Goal: Transaction & Acquisition: Purchase product/service

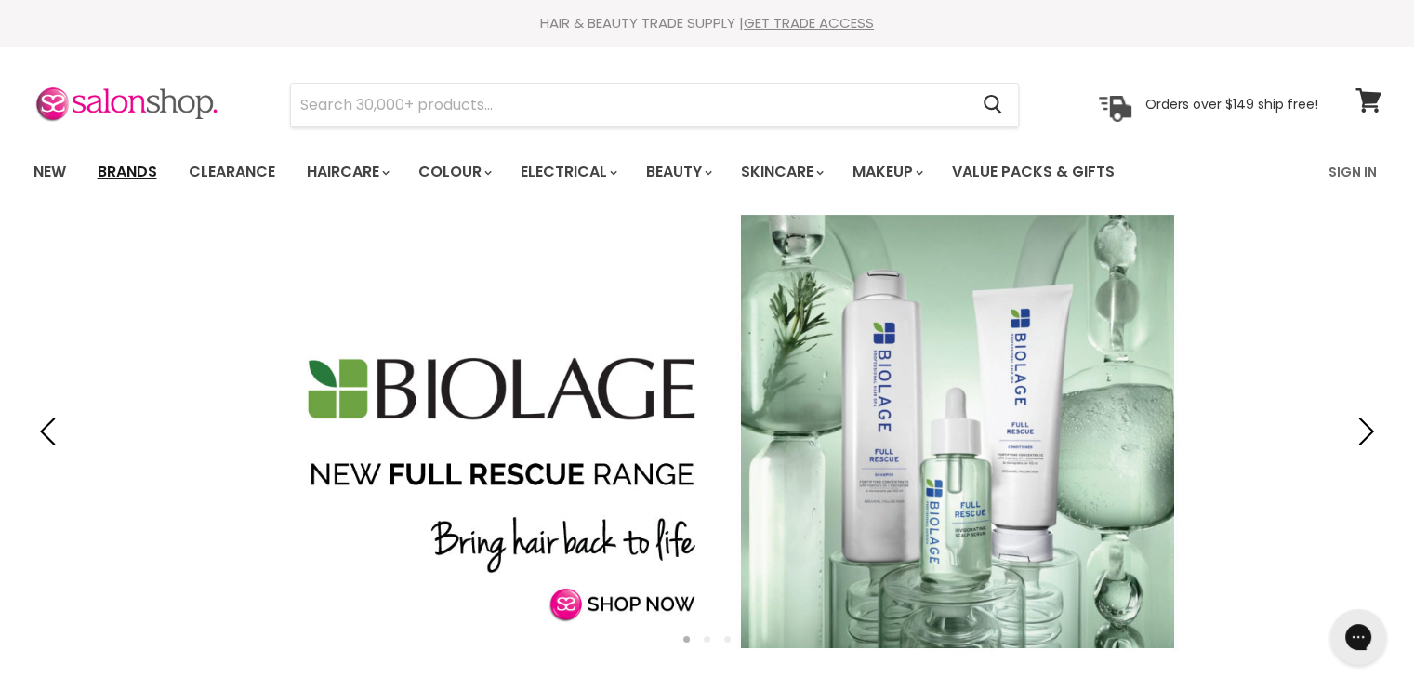
click at [126, 165] on link "Brands" at bounding box center [127, 171] width 87 height 39
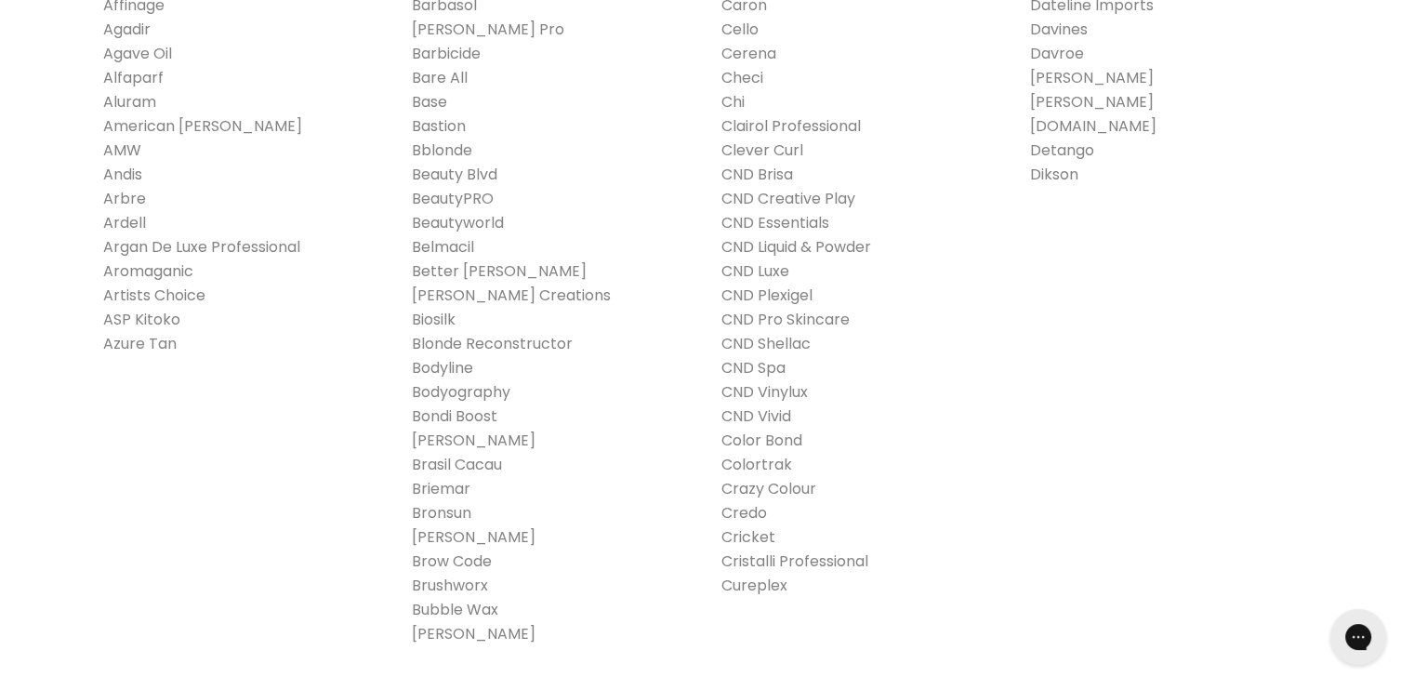
scroll to position [558, 0]
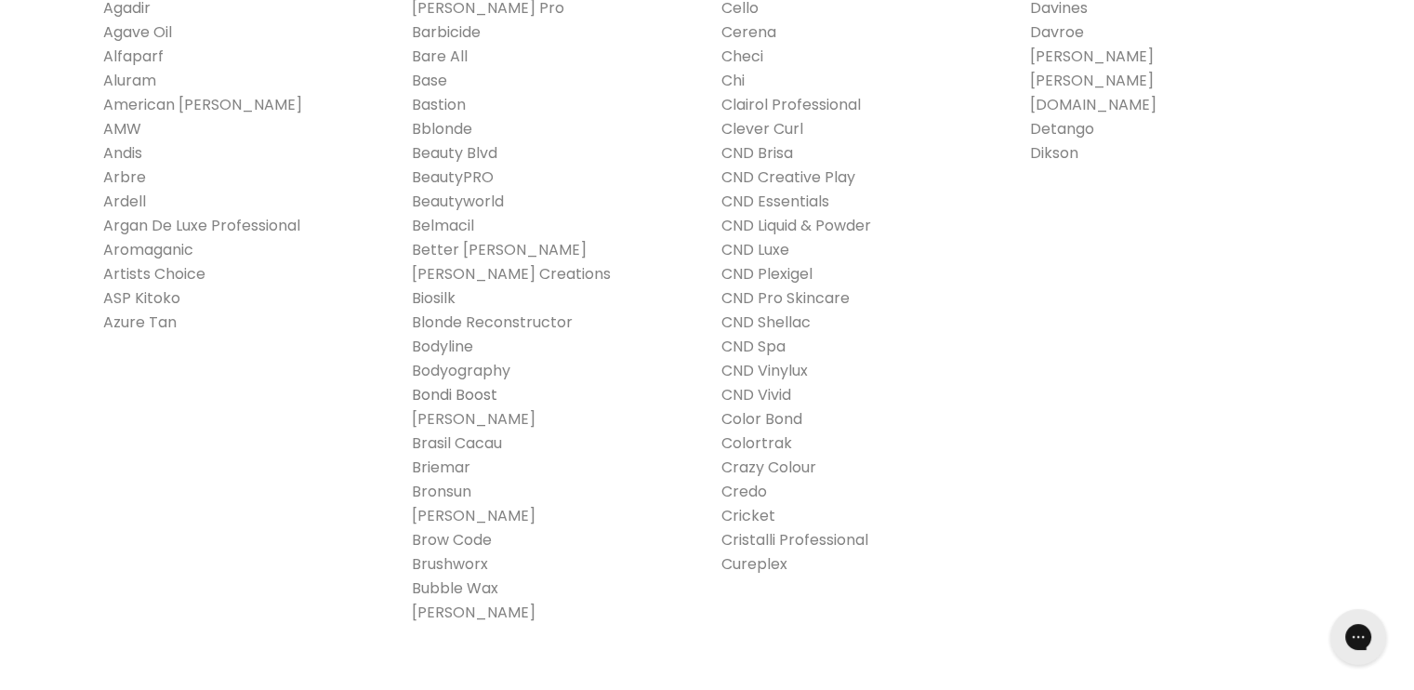
click at [487, 391] on link "Bondi Boost" at bounding box center [455, 394] width 86 height 21
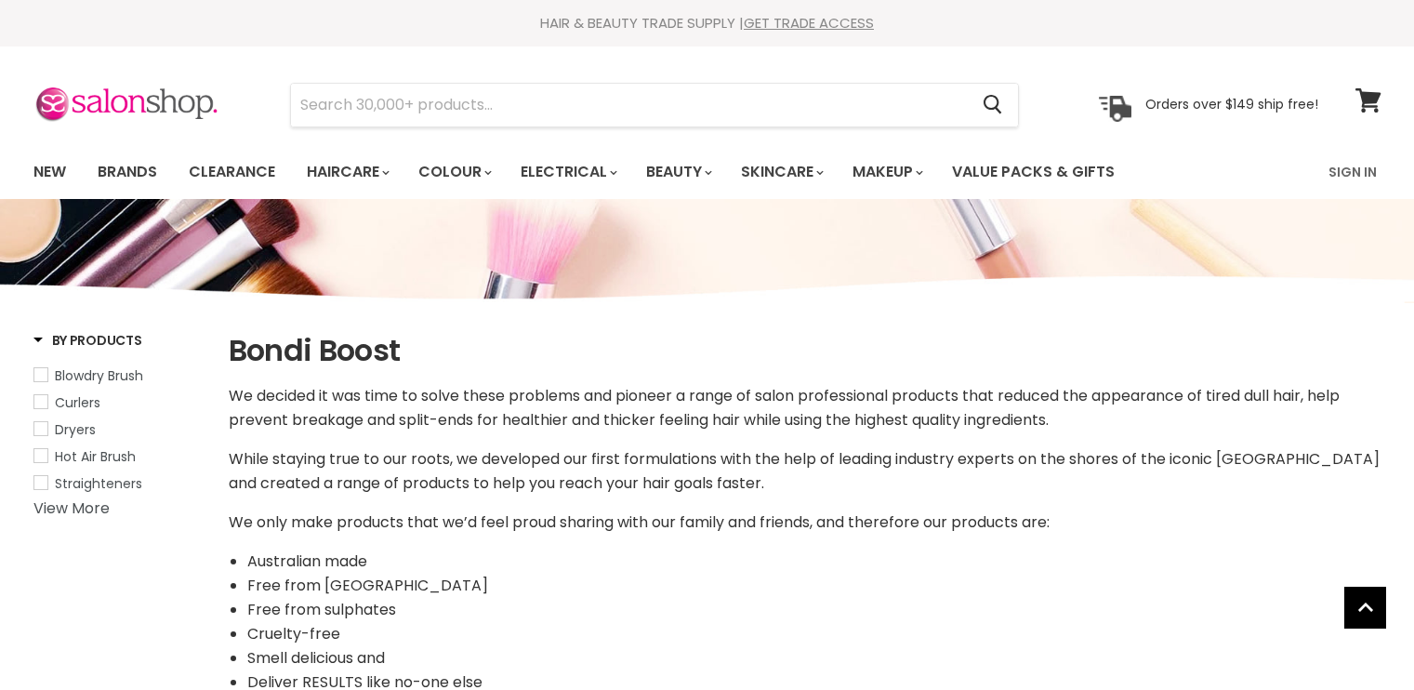
select select "manual"
click at [1341, 165] on link "Sign In" at bounding box center [1352, 171] width 71 height 39
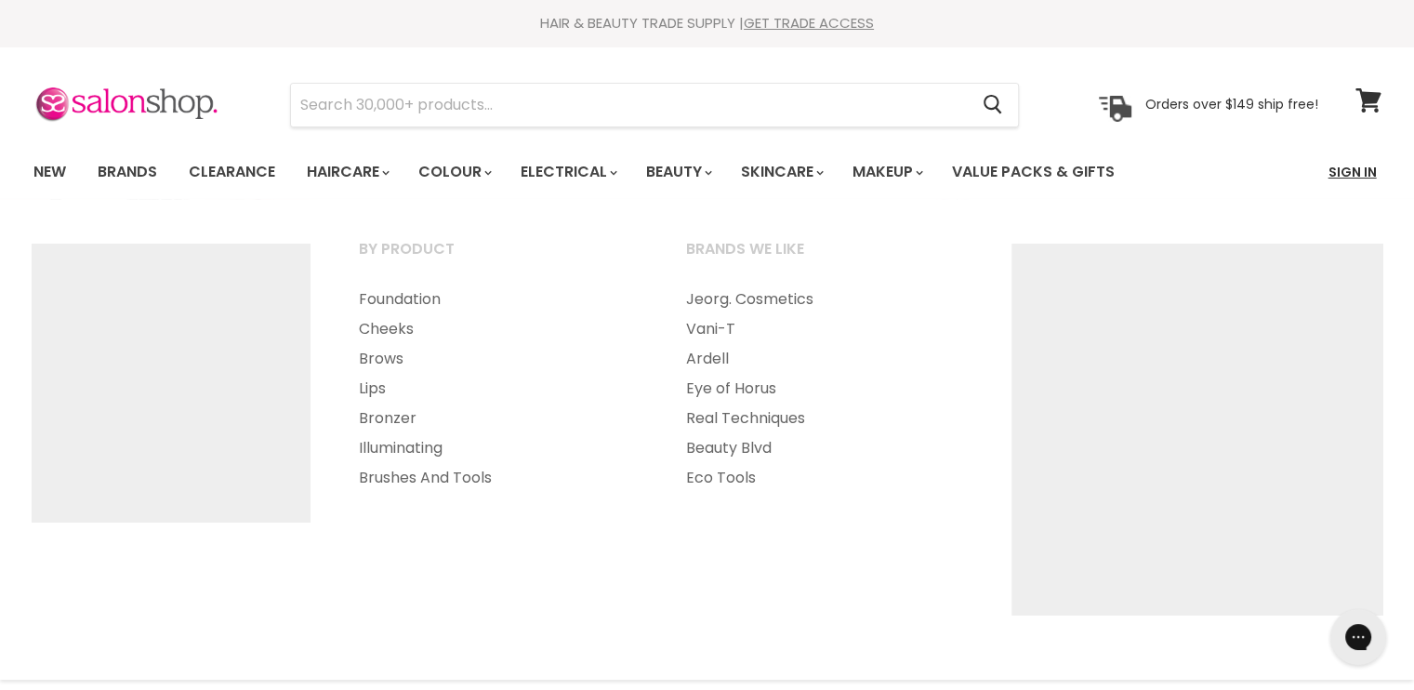
type input "hairworksyoko@live.jp"
click at [1357, 172] on link "Sign In" at bounding box center [1352, 171] width 71 height 39
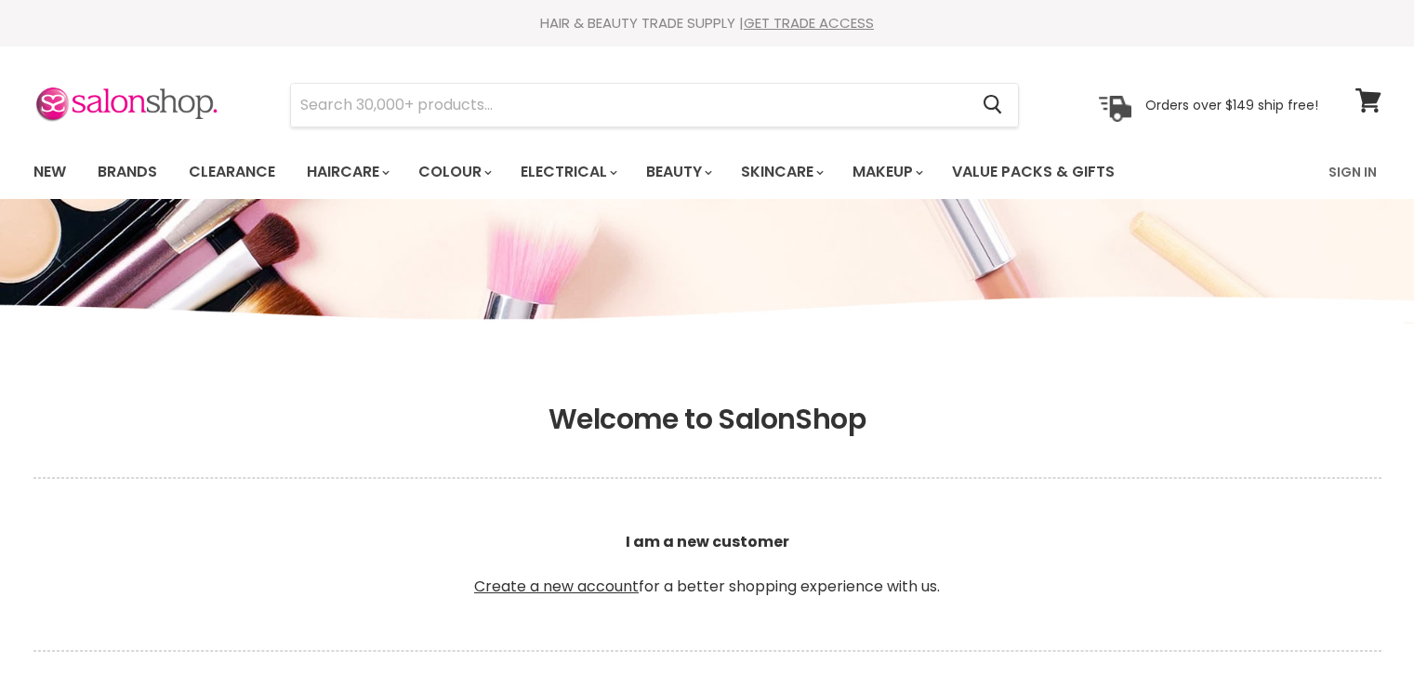
scroll to position [558, 0]
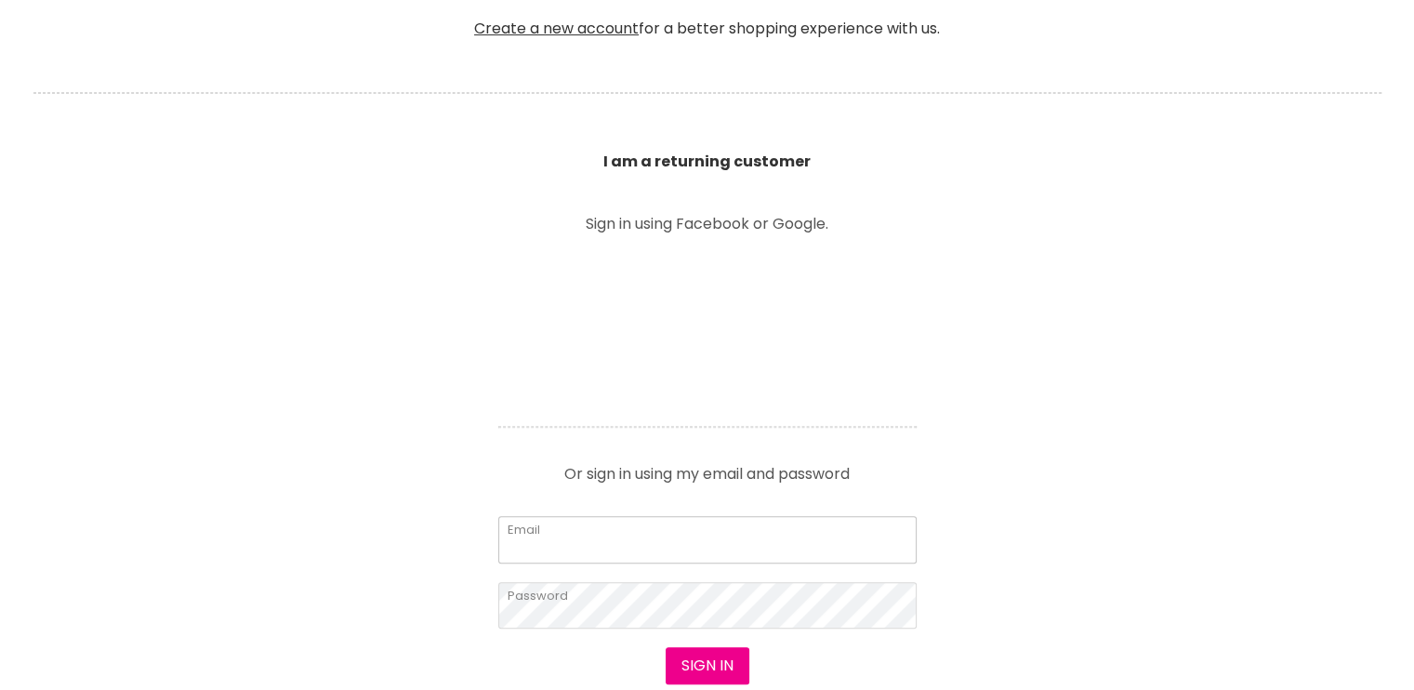
type input "[EMAIL_ADDRESS][DOMAIN_NAME]"
click at [703, 551] on input "[EMAIL_ADDRESS][DOMAIN_NAME]" at bounding box center [707, 539] width 418 height 46
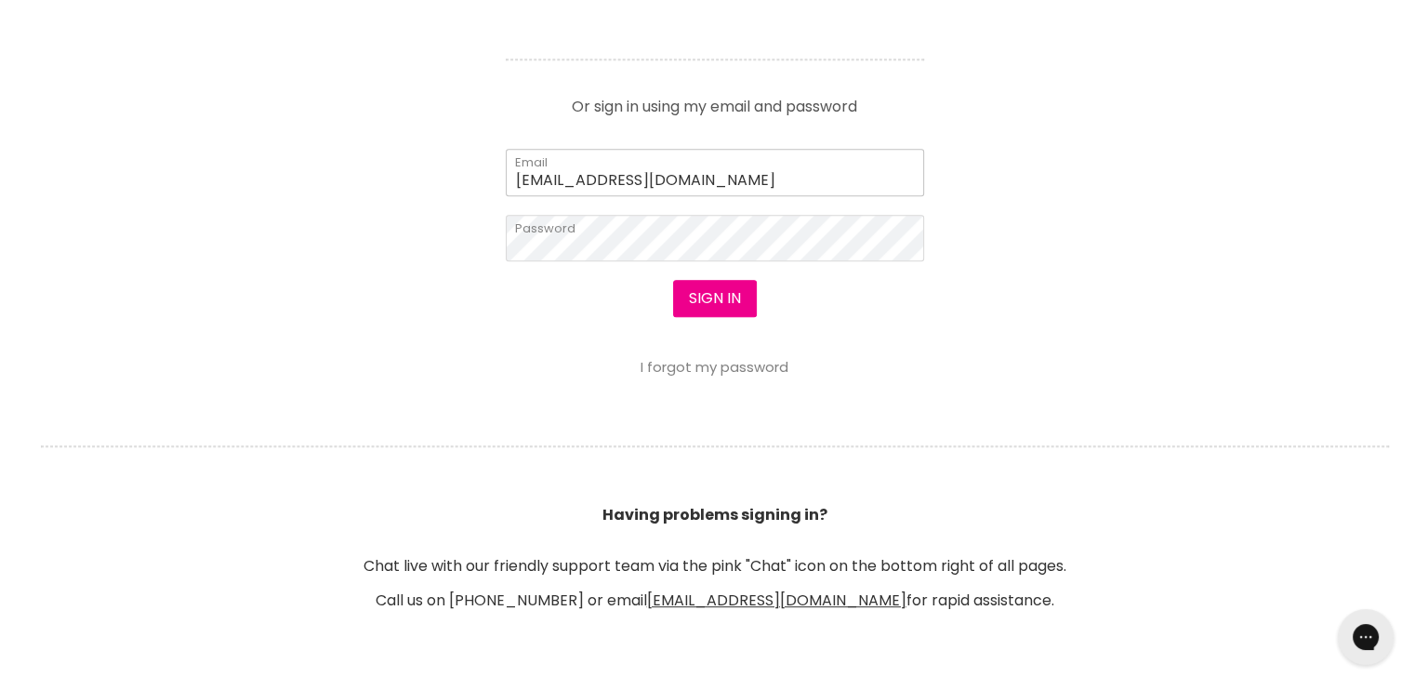
scroll to position [837, 0]
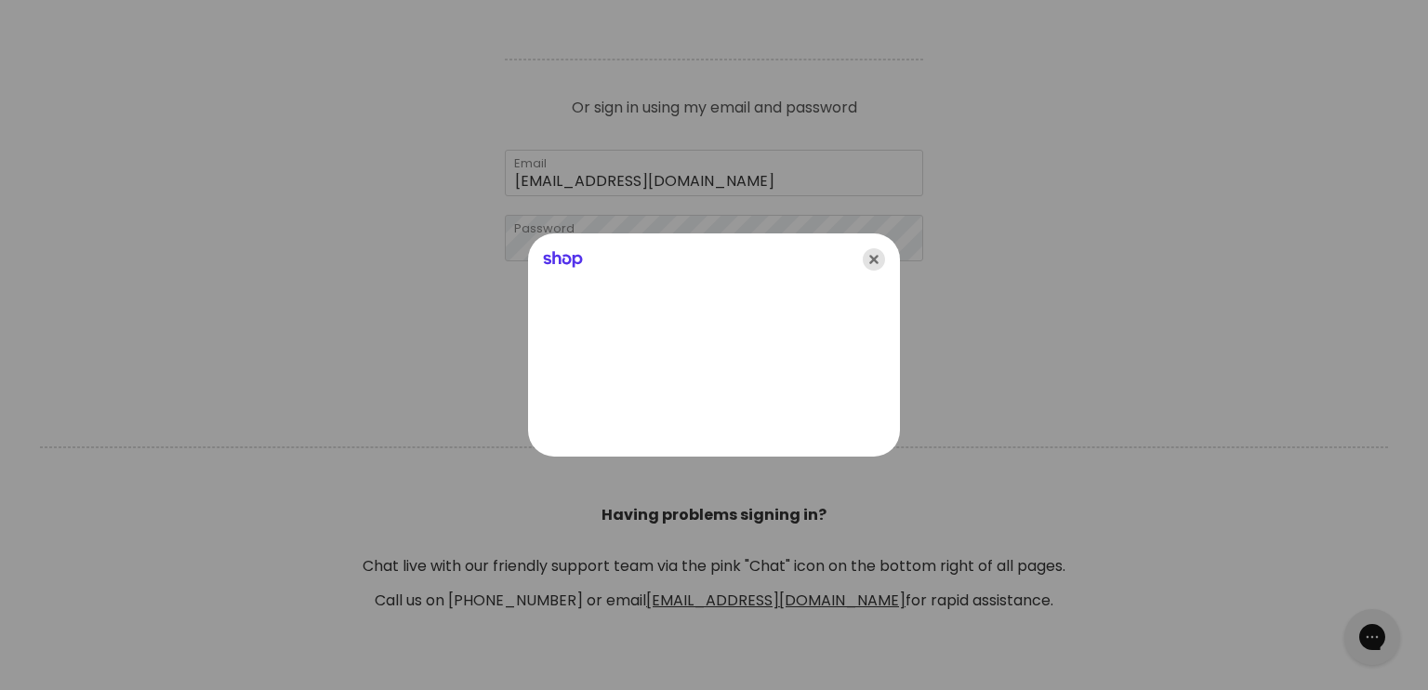
click at [867, 259] on icon "Close" at bounding box center [874, 259] width 22 height 22
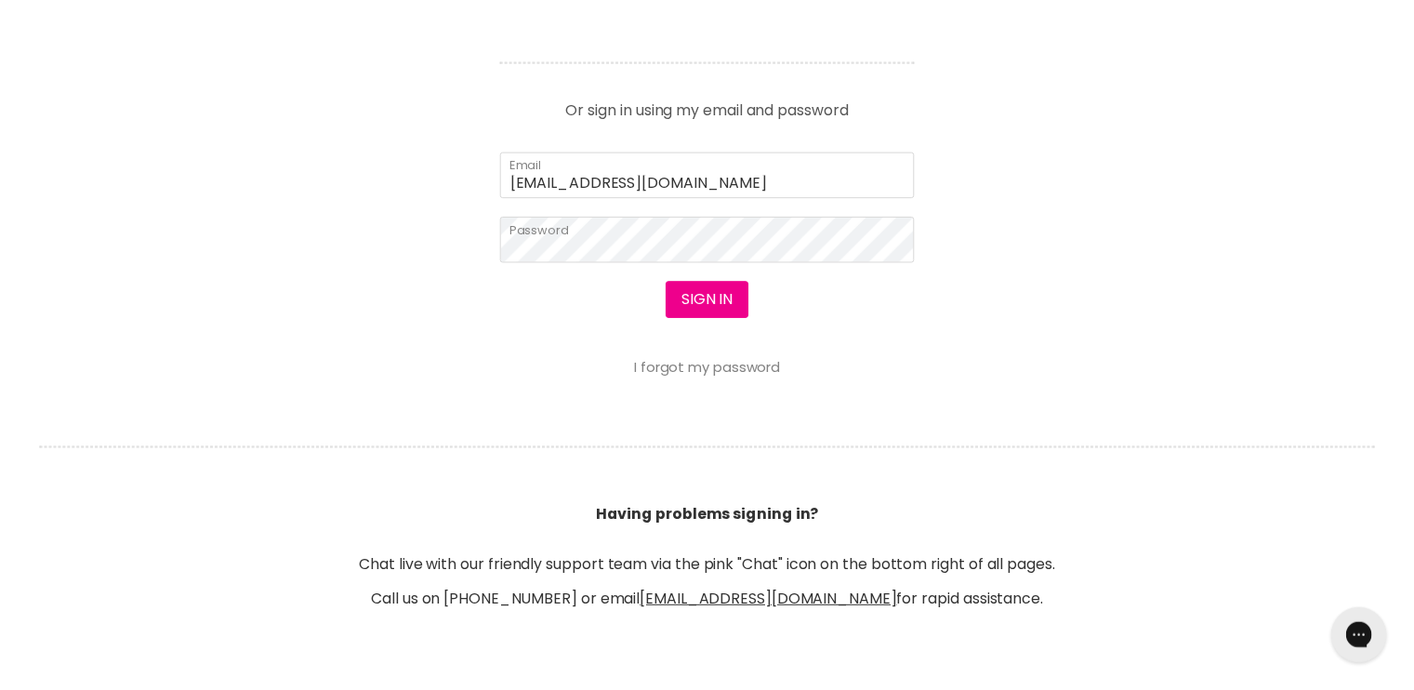
scroll to position [837, 0]
click at [710, 295] on button "Sign in" at bounding box center [708, 298] width 84 height 37
click at [713, 305] on button "Sign in" at bounding box center [708, 298] width 84 height 37
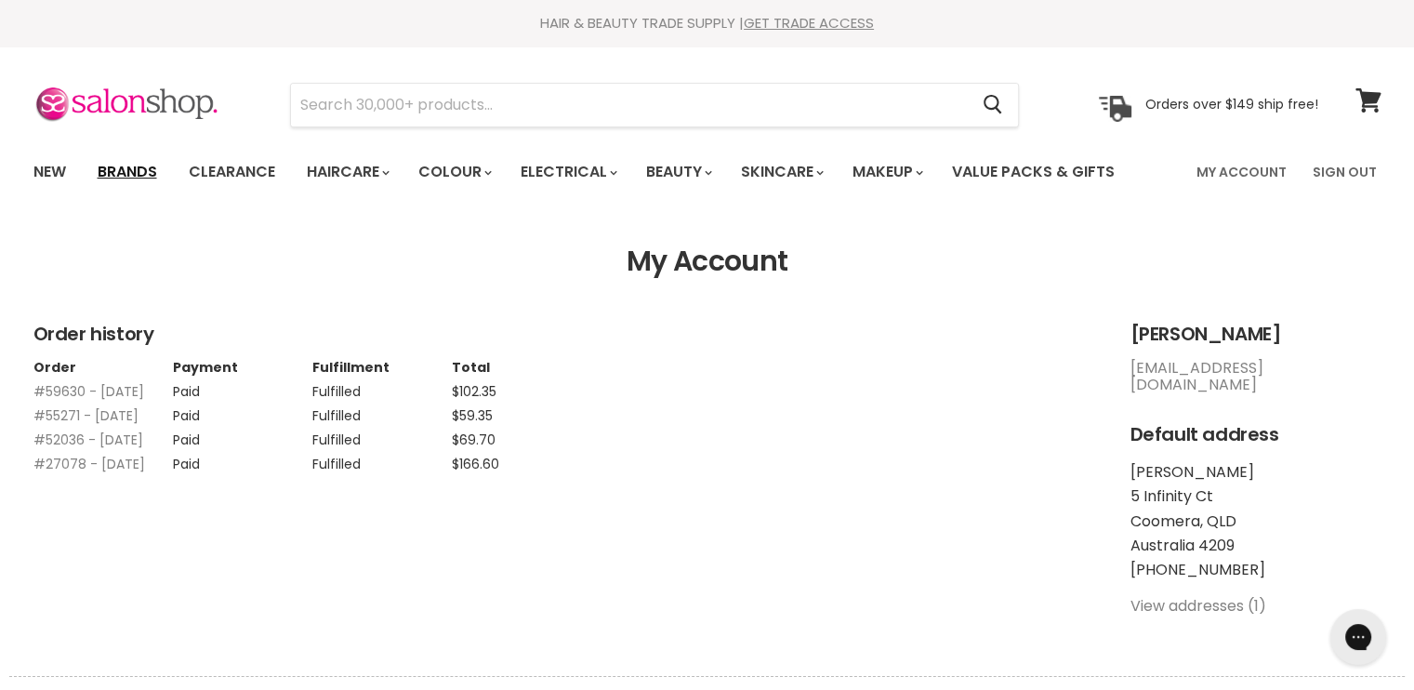
click at [121, 171] on link "Brands" at bounding box center [127, 171] width 87 height 39
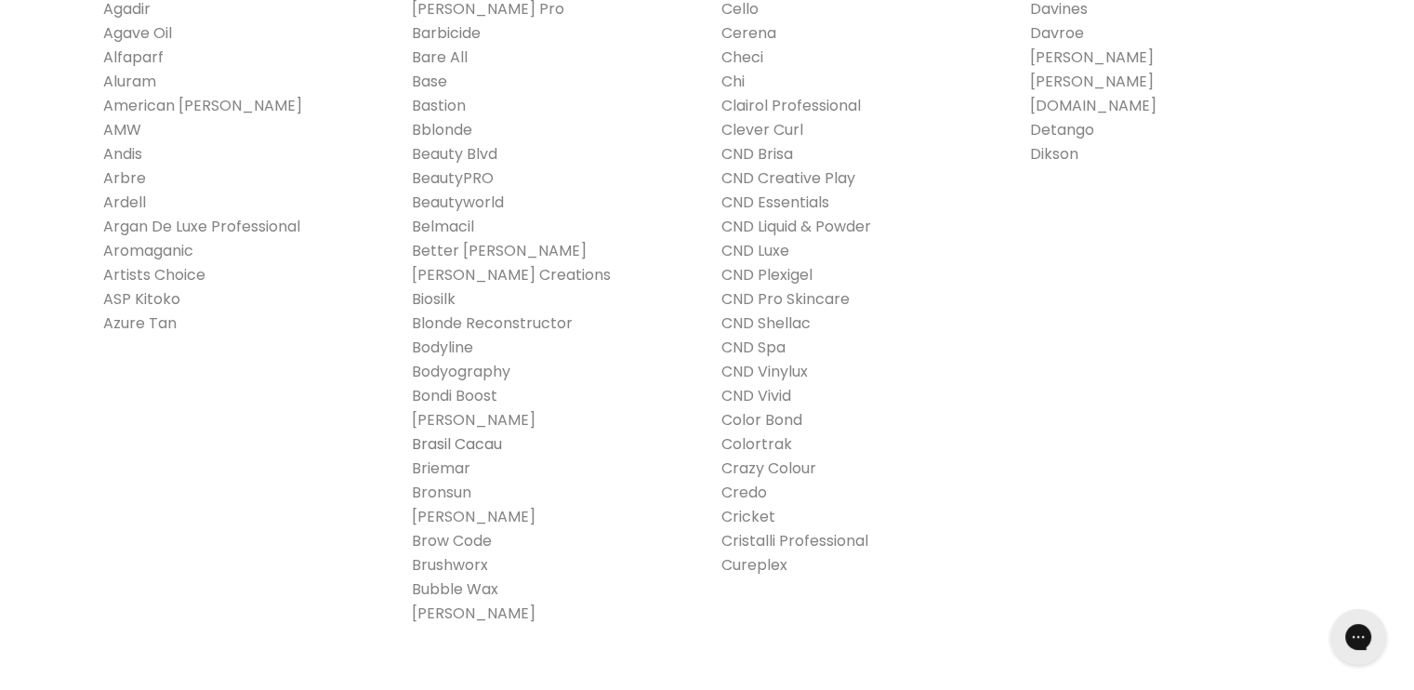
scroll to position [558, 0]
click at [448, 395] on link "Bondi Boost" at bounding box center [455, 394] width 86 height 21
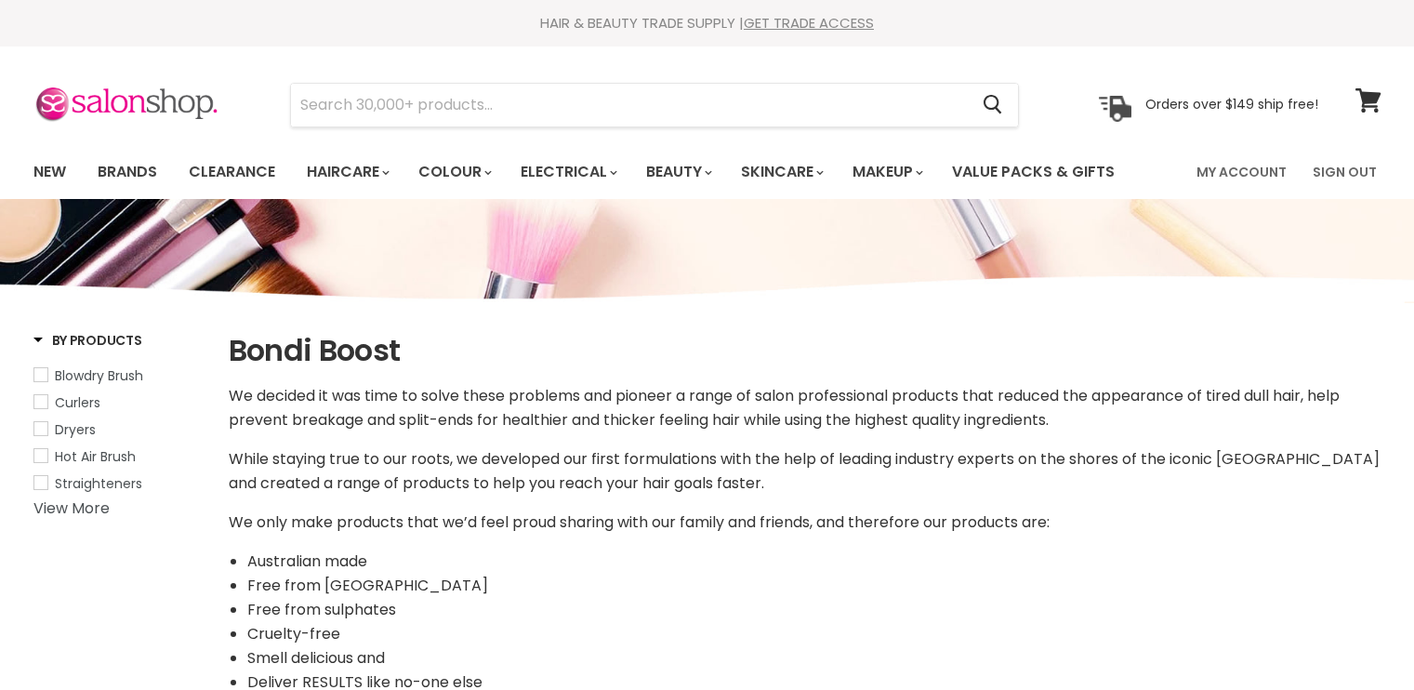
select select "manual"
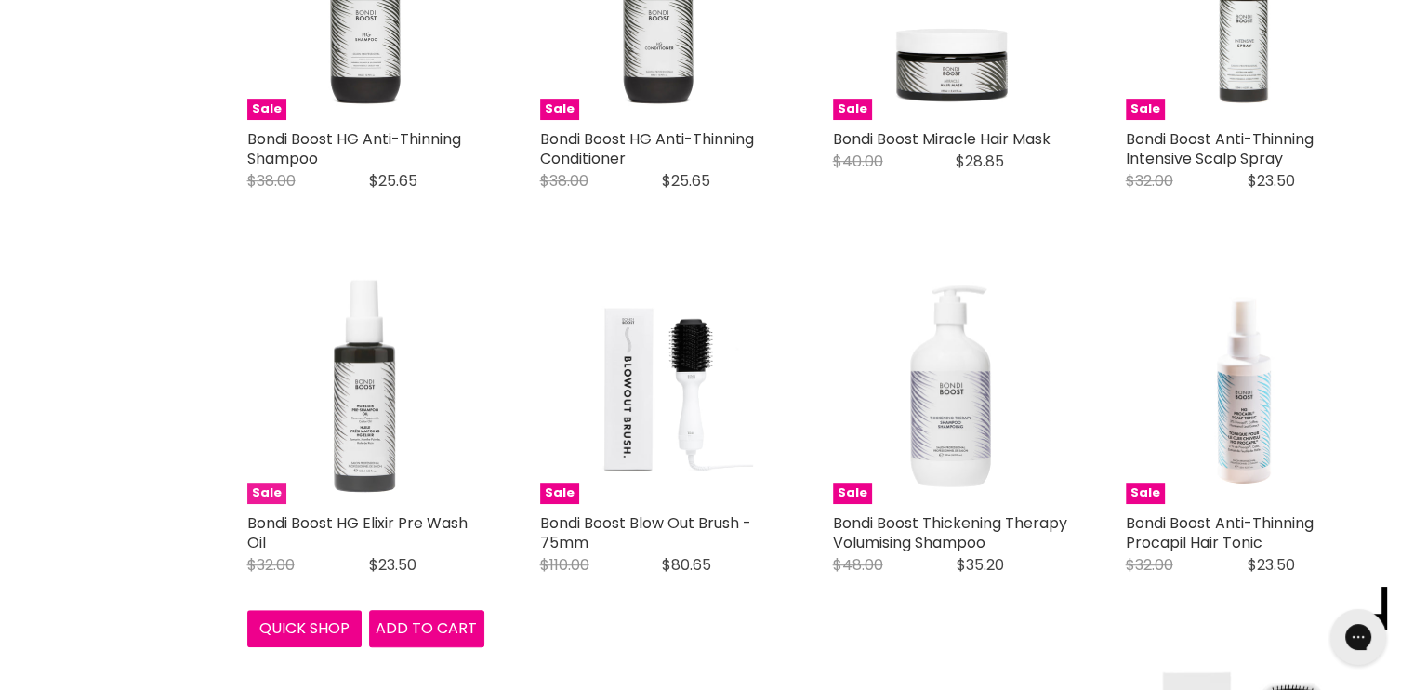
scroll to position [929, 0]
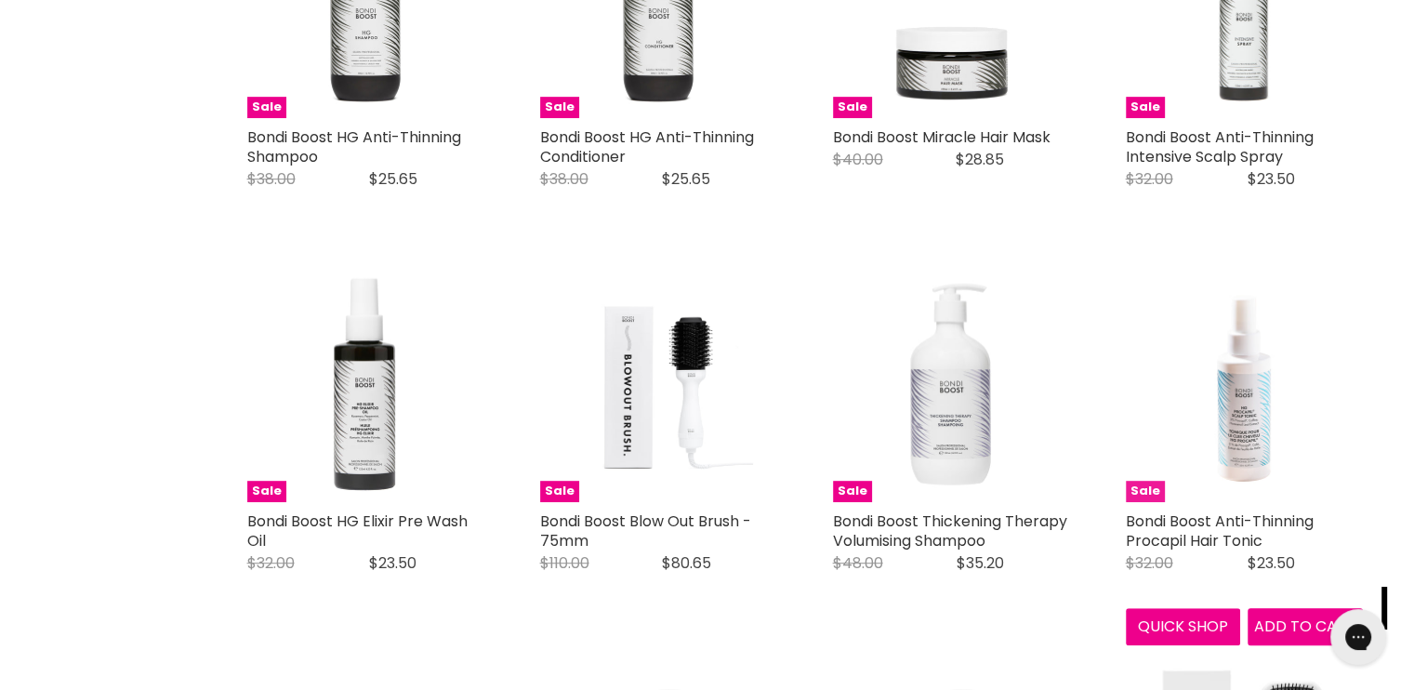
click at [1252, 448] on img "Main content" at bounding box center [1244, 383] width 237 height 237
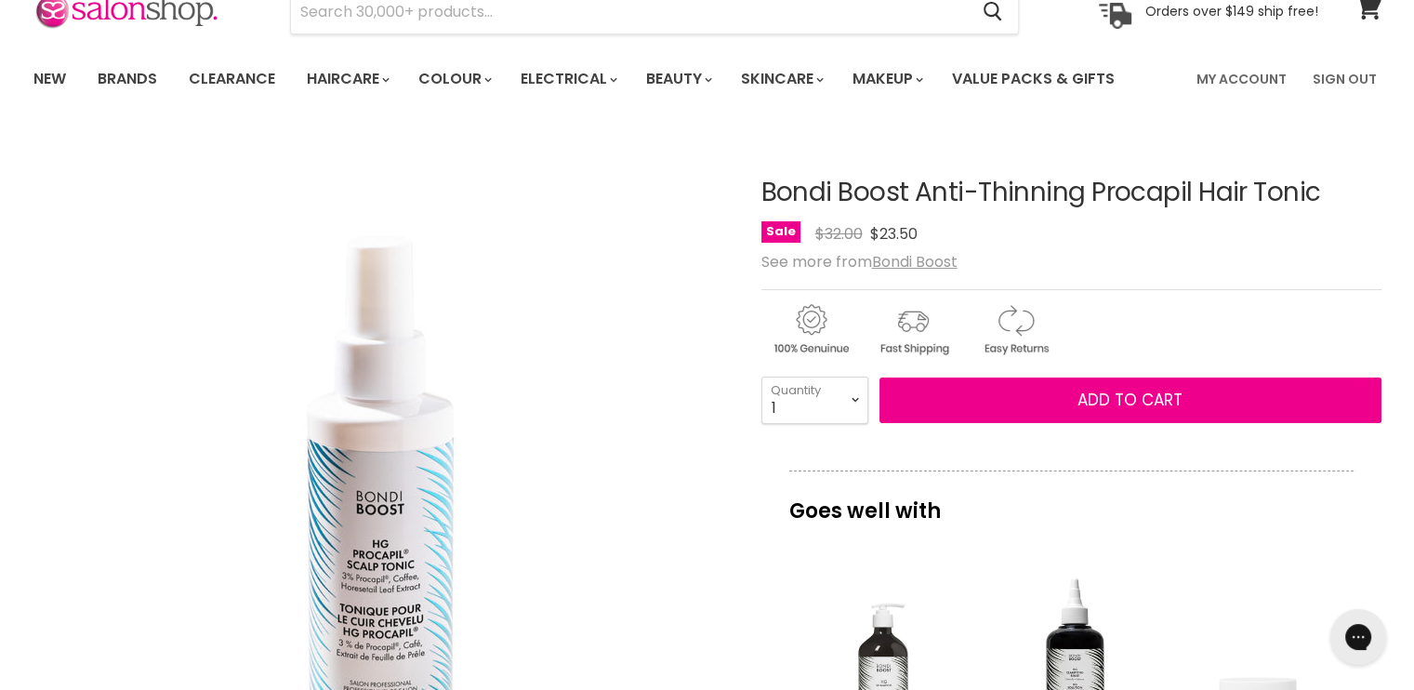
scroll to position [93, 0]
drag, startPoint x: 758, startPoint y: 187, endPoint x: 1316, endPoint y: 188, distance: 557.7
drag, startPoint x: 1316, startPoint y: 188, endPoint x: 1200, endPoint y: 193, distance: 116.3
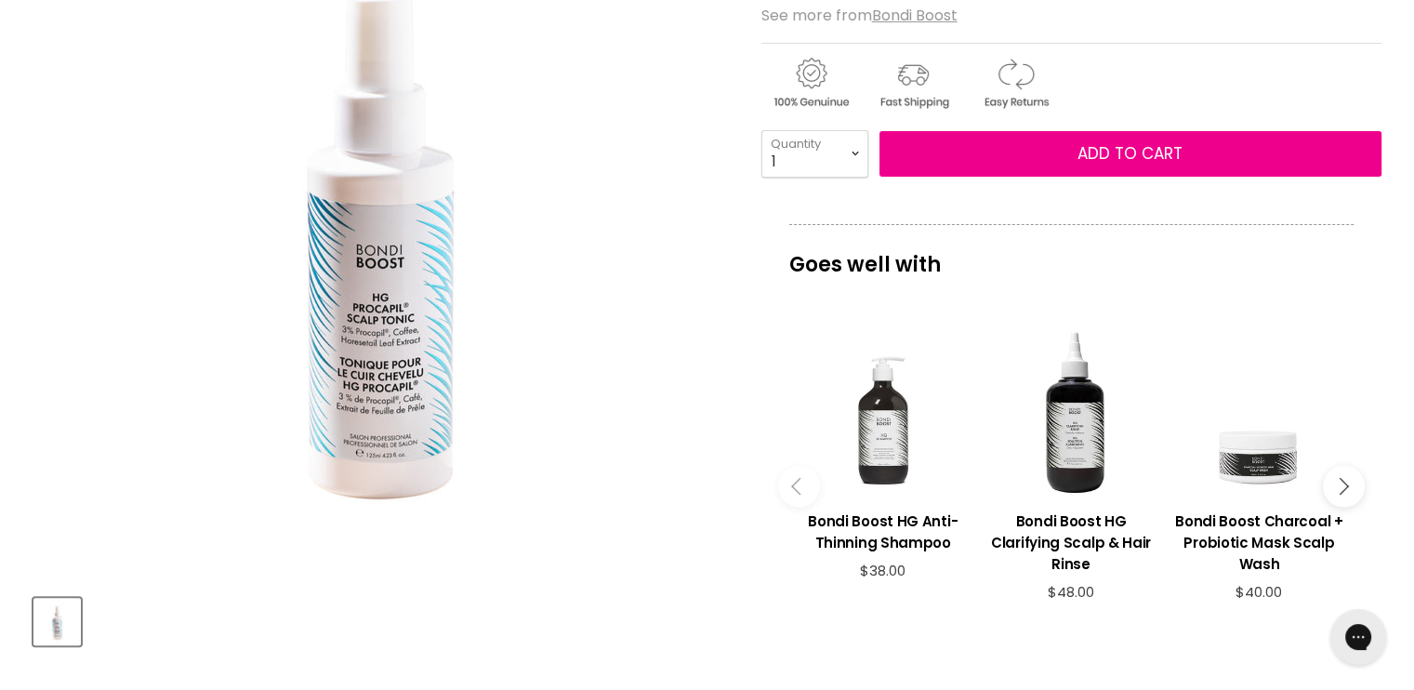
scroll to position [186, 0]
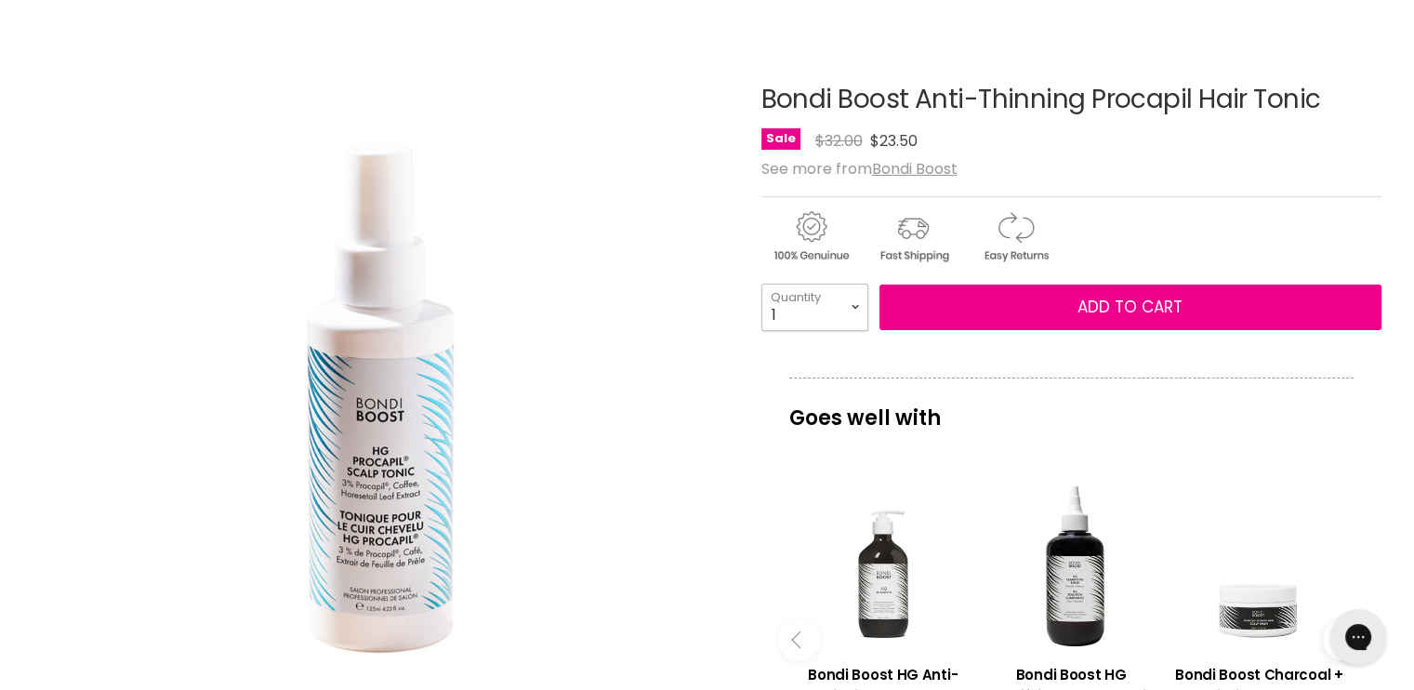
click at [855, 305] on select "1 2 3 4 5 6 7 8 9 10+" at bounding box center [814, 306] width 107 height 46
select select "2"
click at [761, 283] on select "1 2 3 4 5 6 7 8 9 10+" at bounding box center [814, 306] width 107 height 46
type input "2"
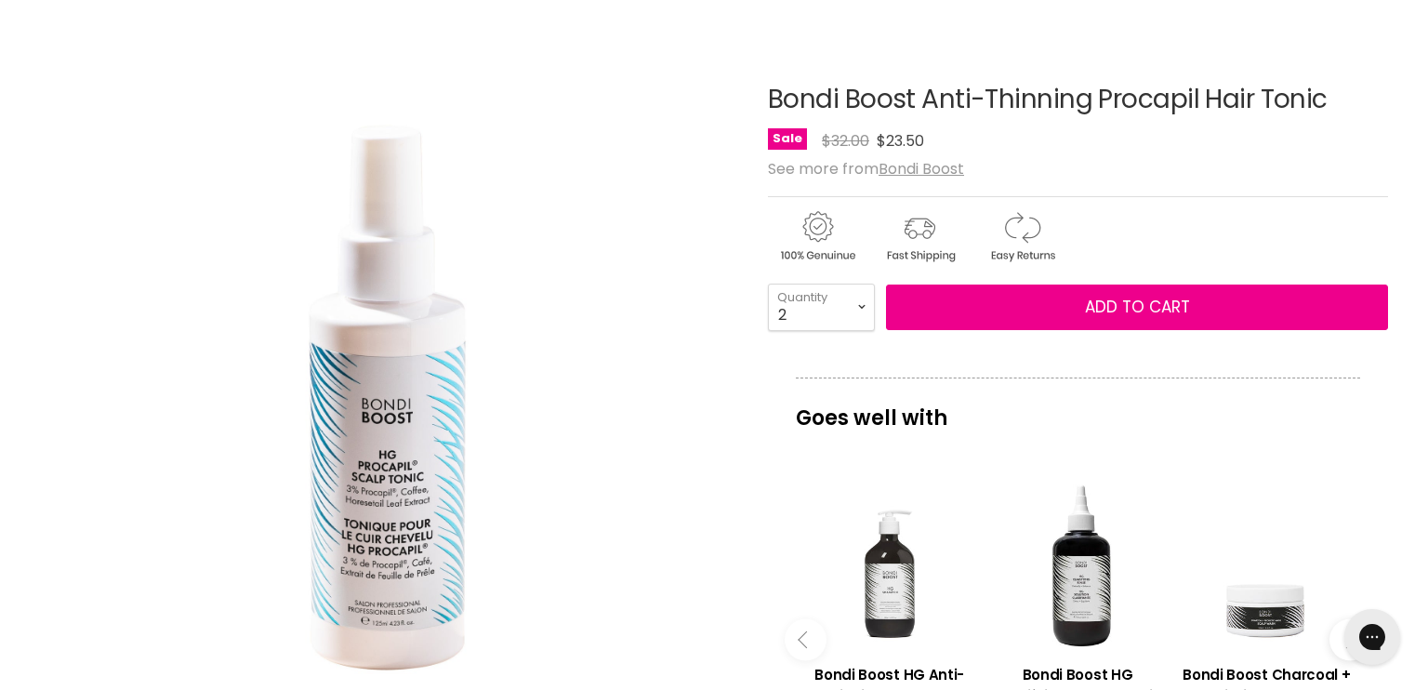
click at [684, 399] on img "Bondi Boost Anti-Thinning Procapil Hair Tonic image. Click or Scroll to Zoom." at bounding box center [387, 385] width 694 height 694
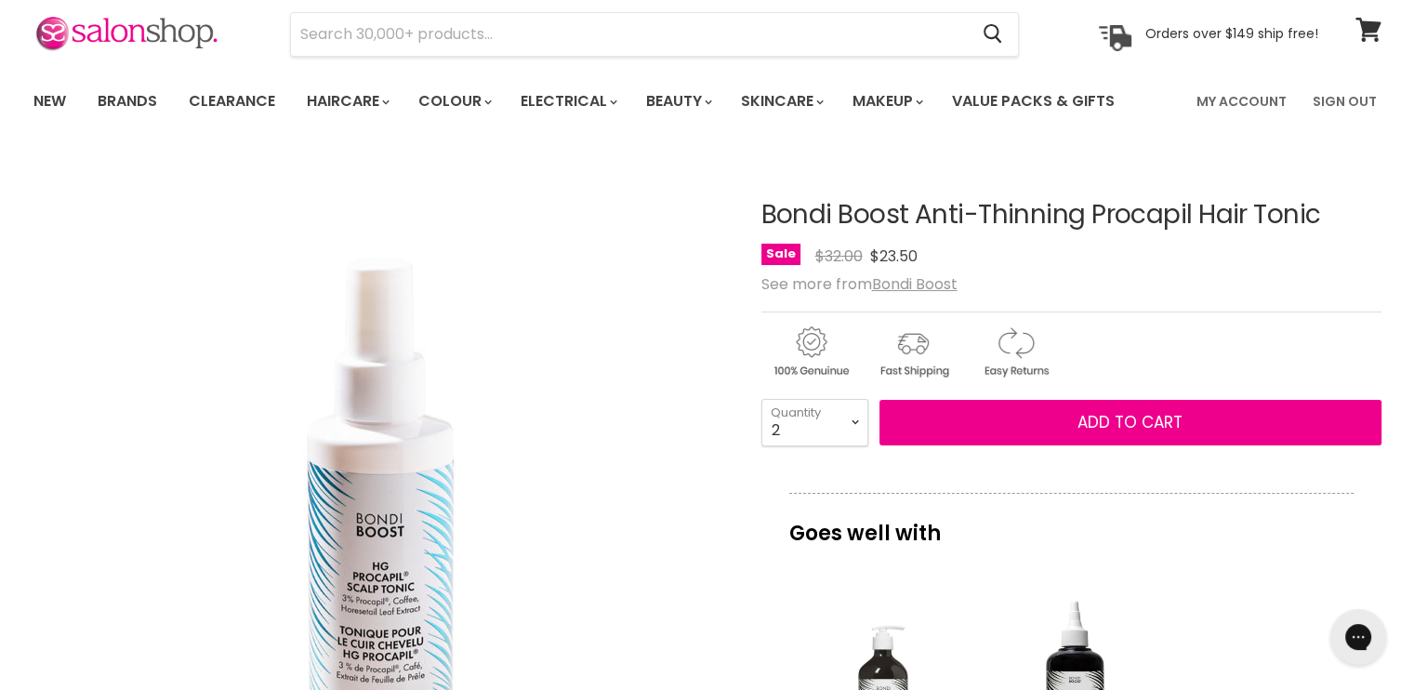
scroll to position [0, 0]
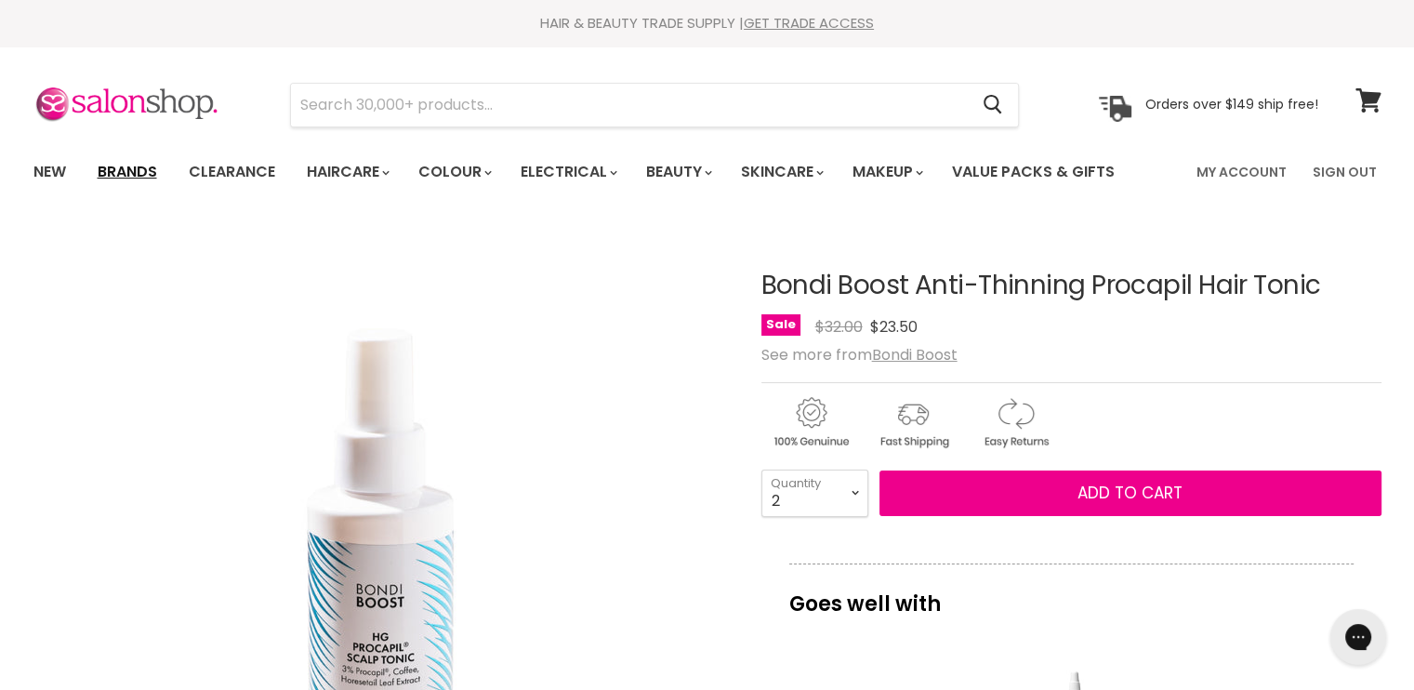
click at [112, 163] on link "Brands" at bounding box center [127, 171] width 87 height 39
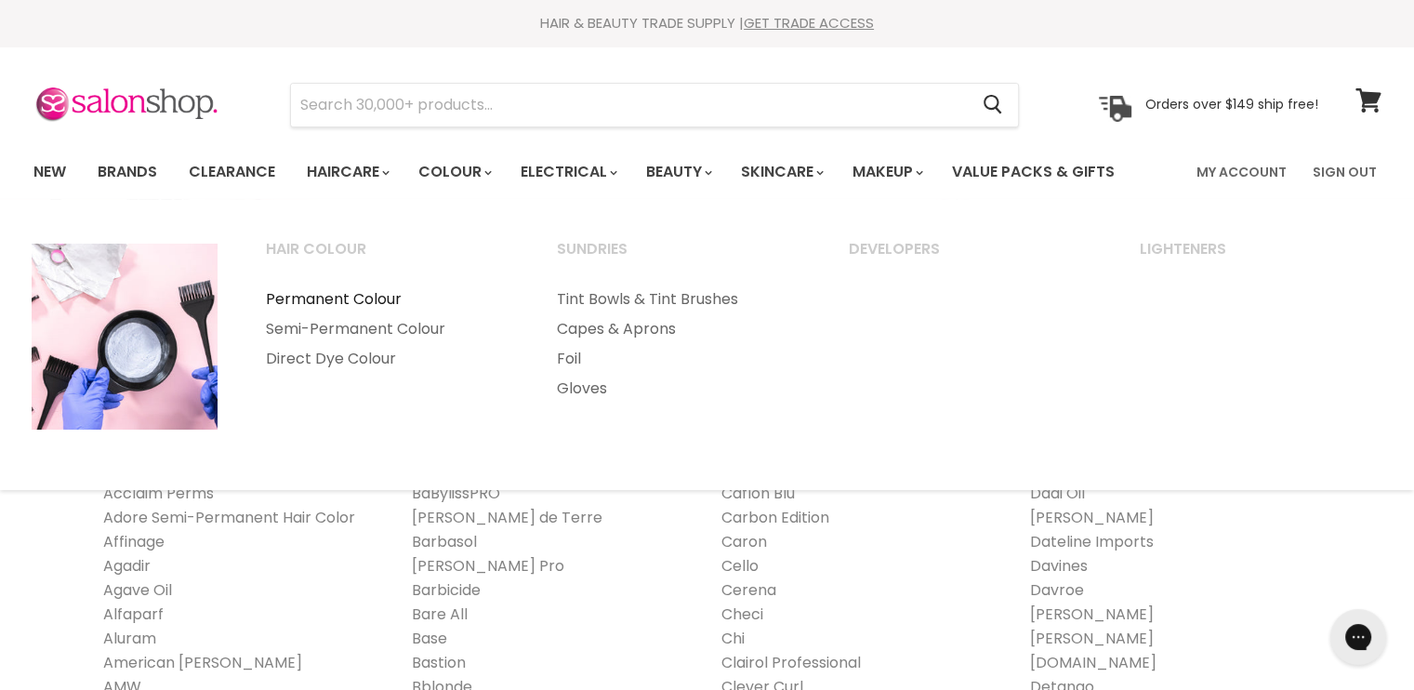
click at [368, 298] on link "Permanent Colour" at bounding box center [387, 299] width 288 height 30
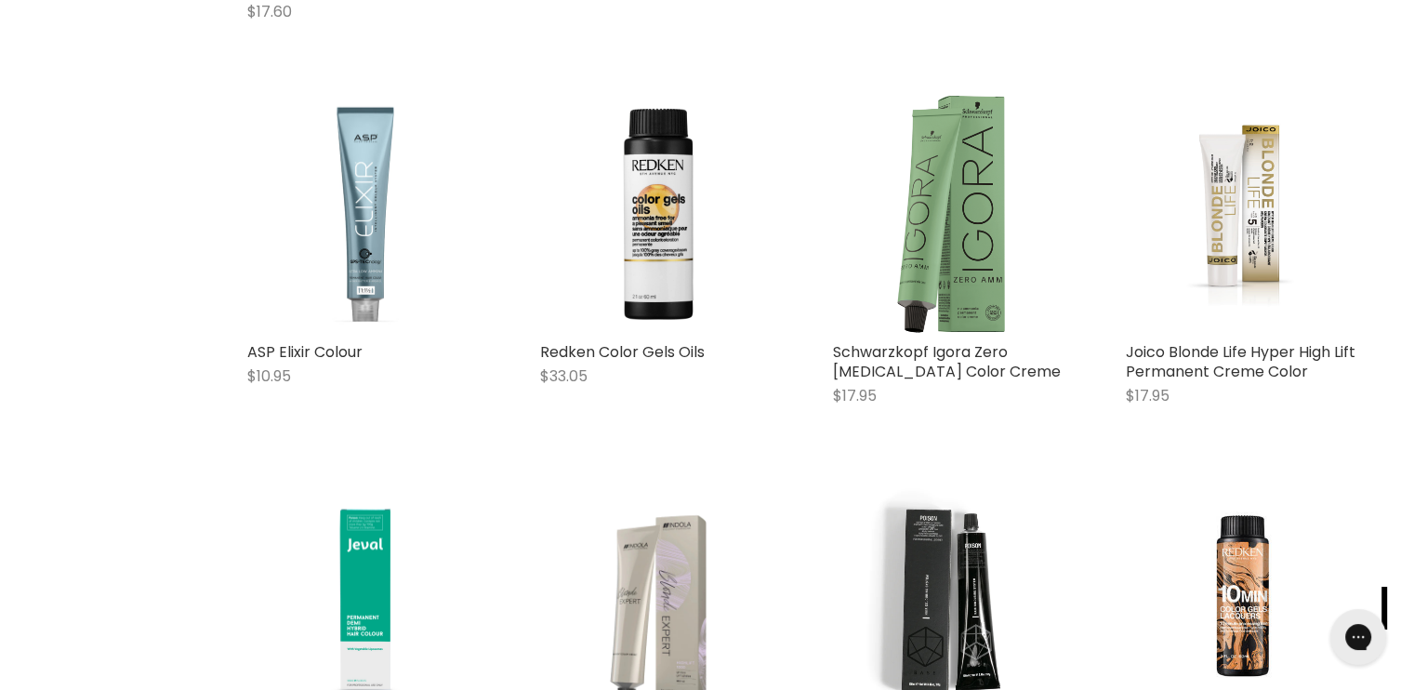
scroll to position [744, 0]
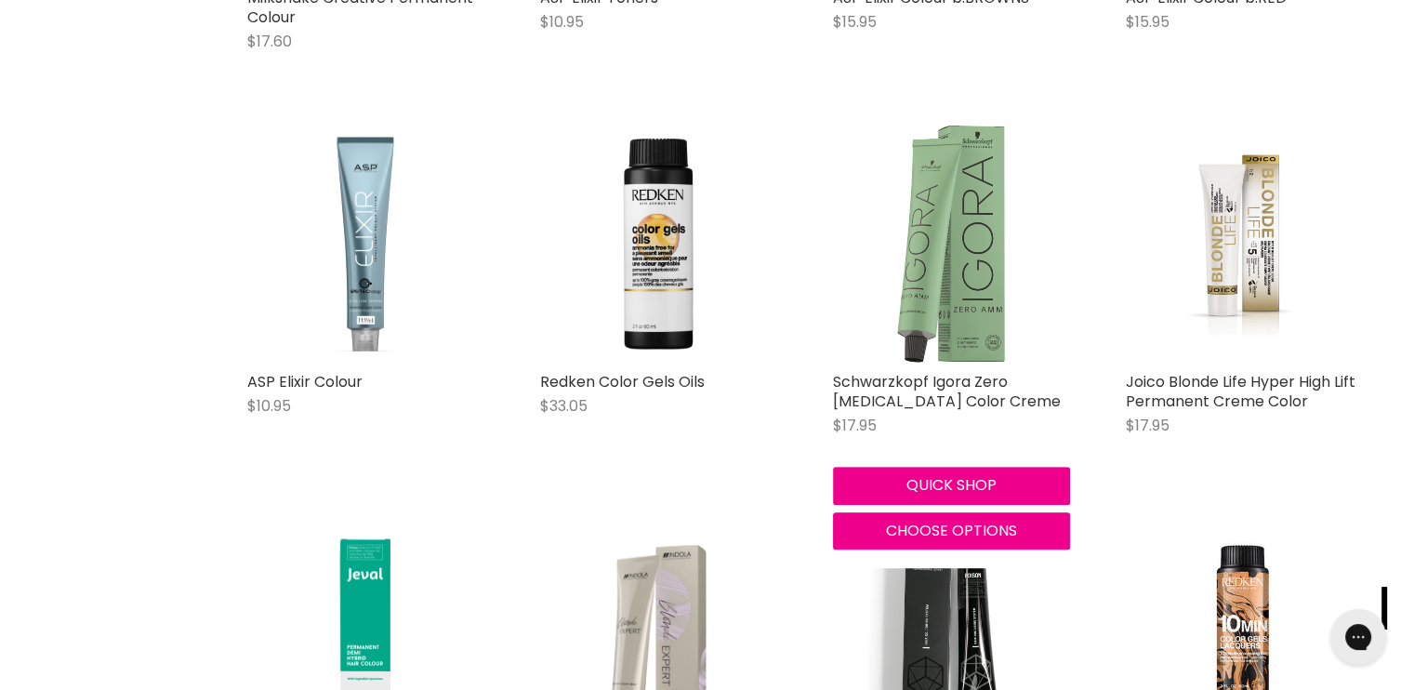
click at [952, 248] on img "Main content" at bounding box center [951, 243] width 237 height 237
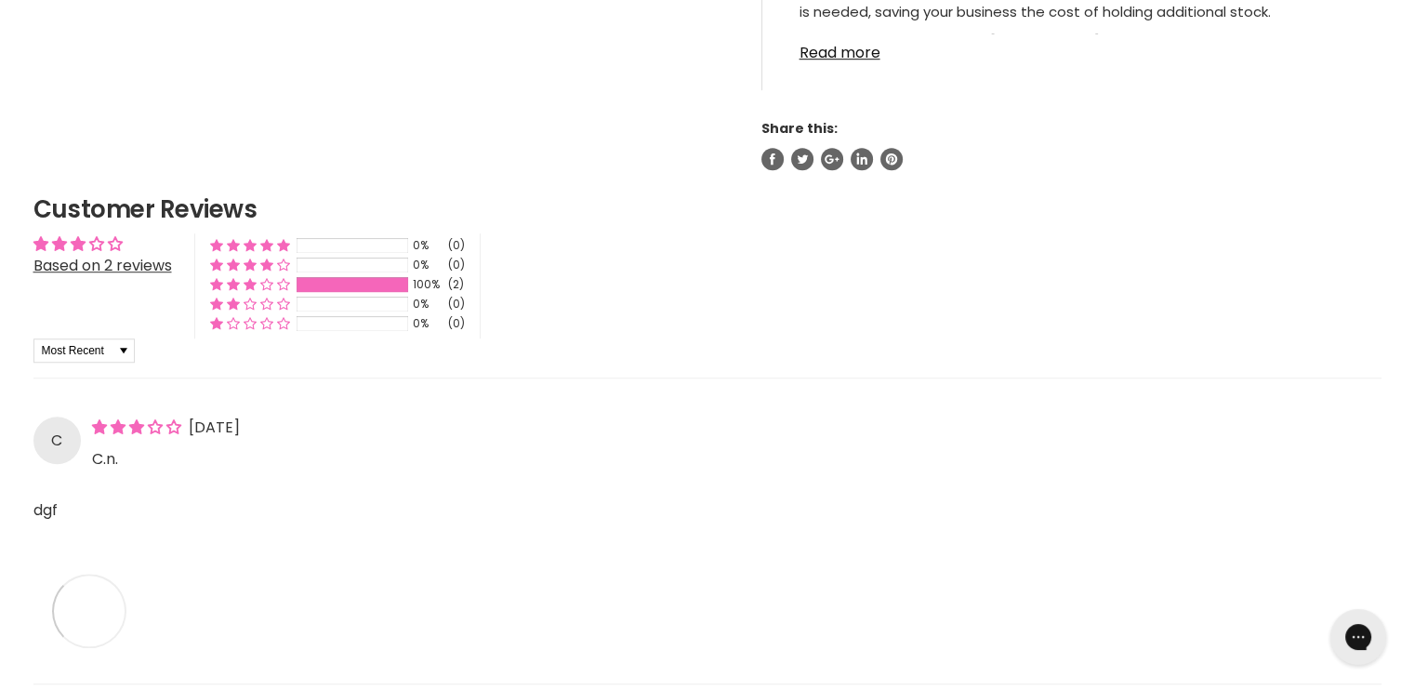
scroll to position [1301, 0]
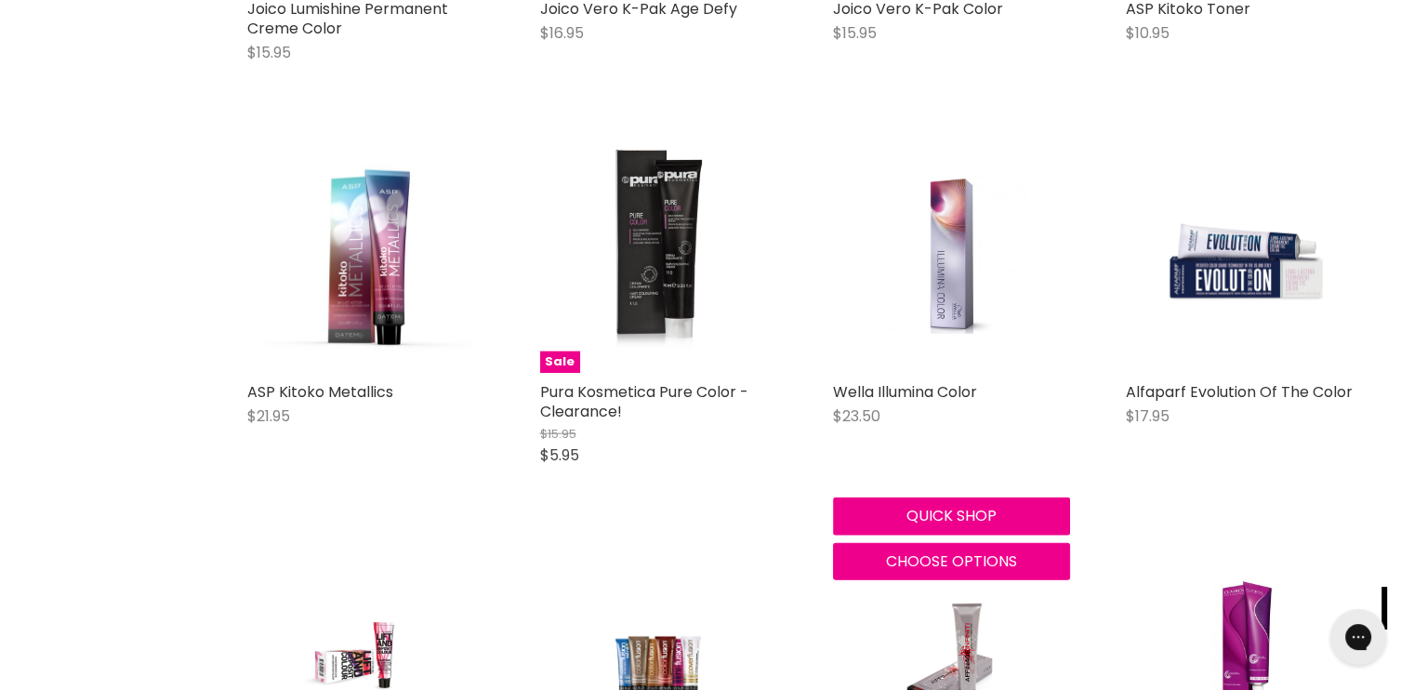
scroll to position [4196, 0]
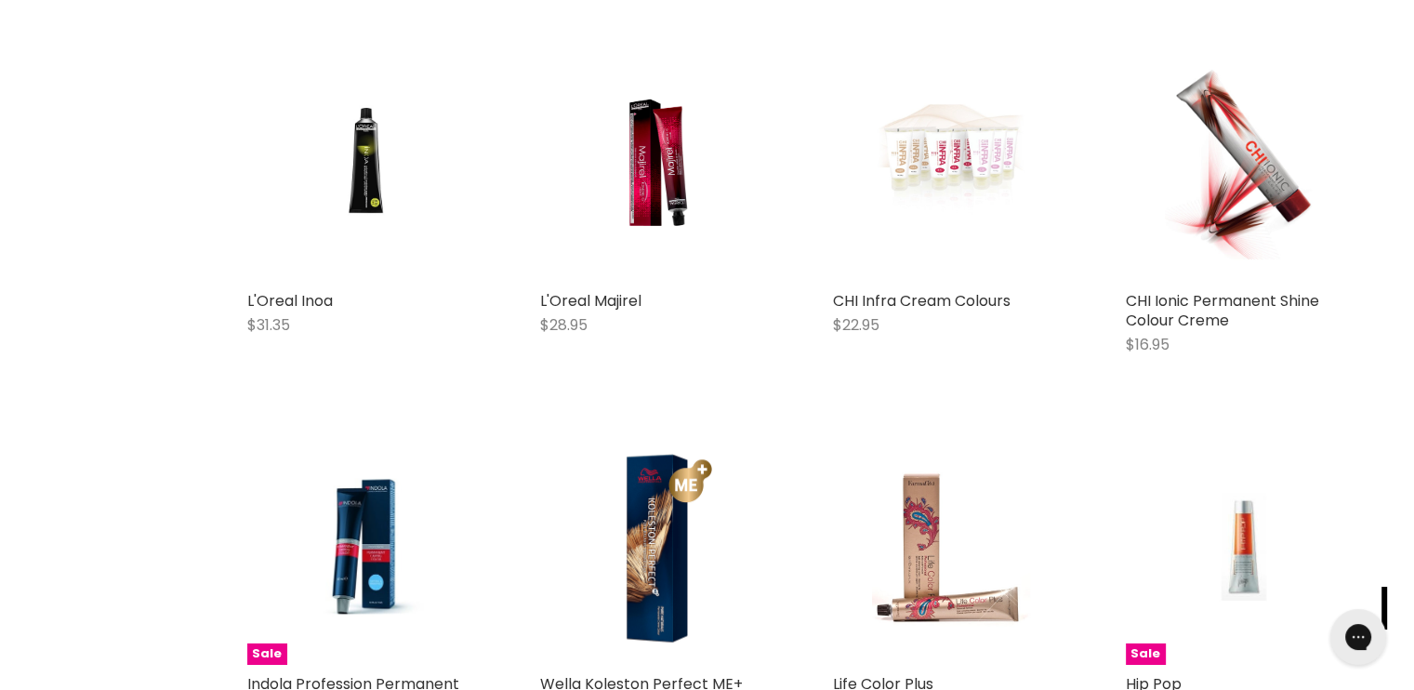
scroll to position [5683, 0]
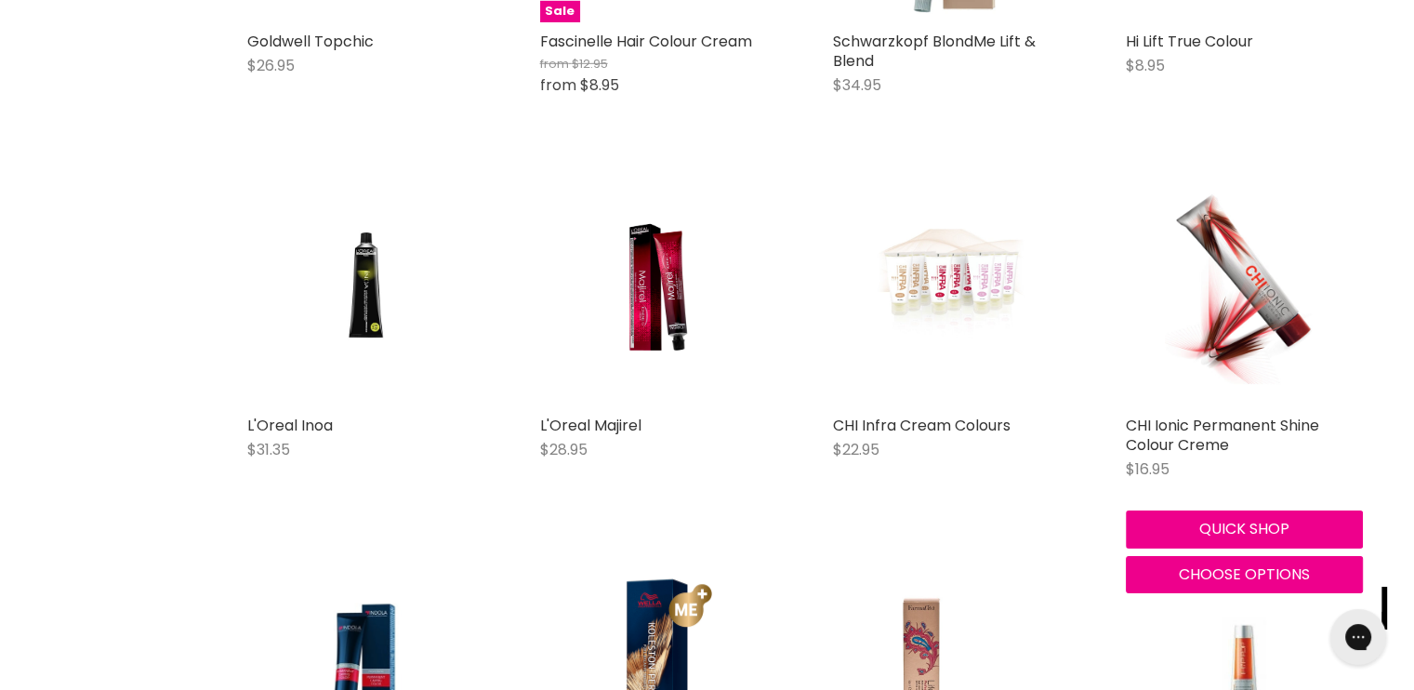
click at [1272, 440] on h2 "CHI Ionic Permanent Shine Colour Creme" at bounding box center [1244, 434] width 237 height 39
click at [1267, 417] on link "CHI Ionic Permanent Shine Colour Creme" at bounding box center [1222, 435] width 193 height 41
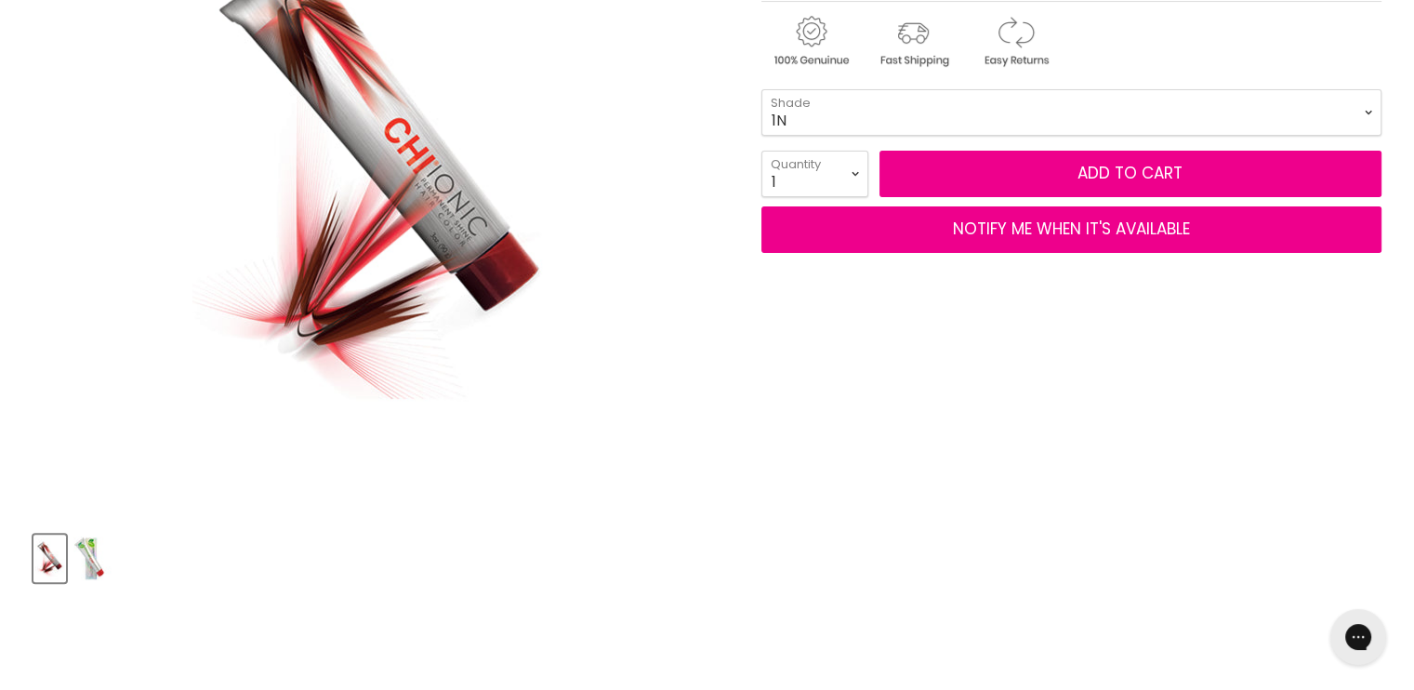
scroll to position [837, 0]
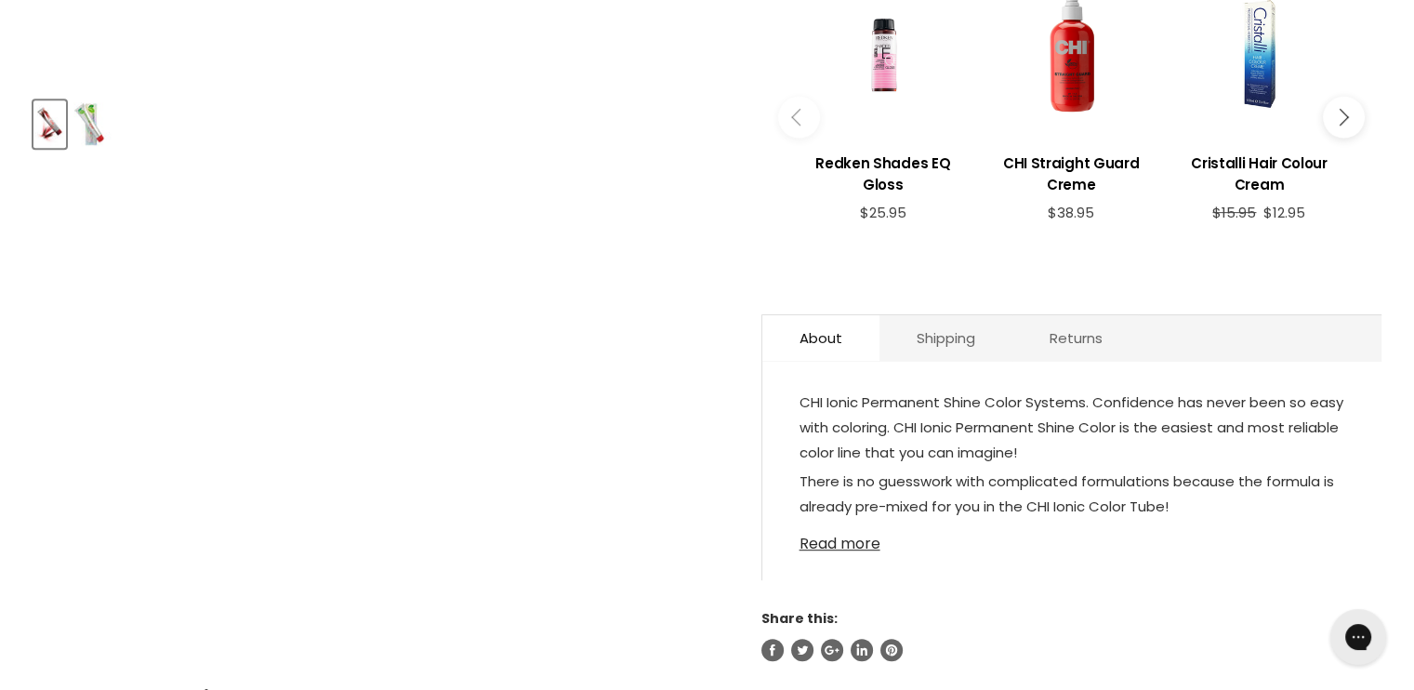
click at [813, 531] on link "Read more" at bounding box center [1071, 538] width 545 height 28
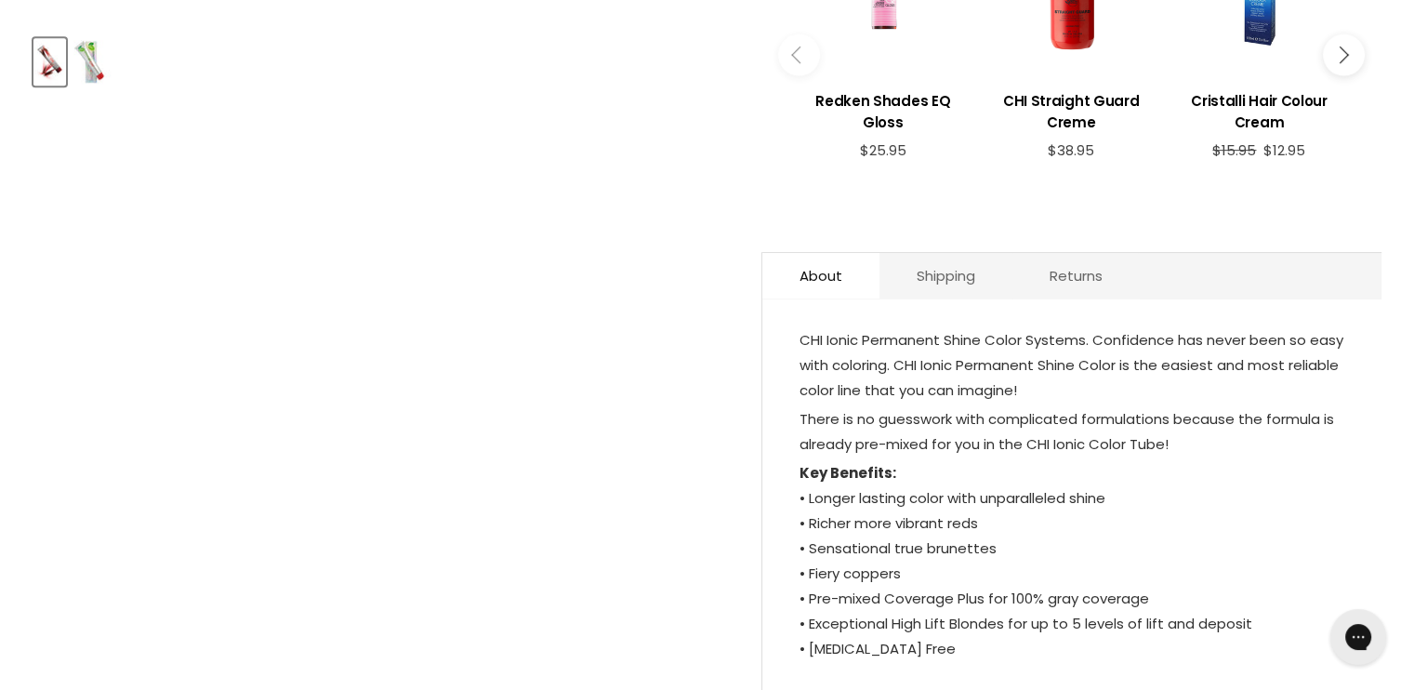
scroll to position [1115, 0]
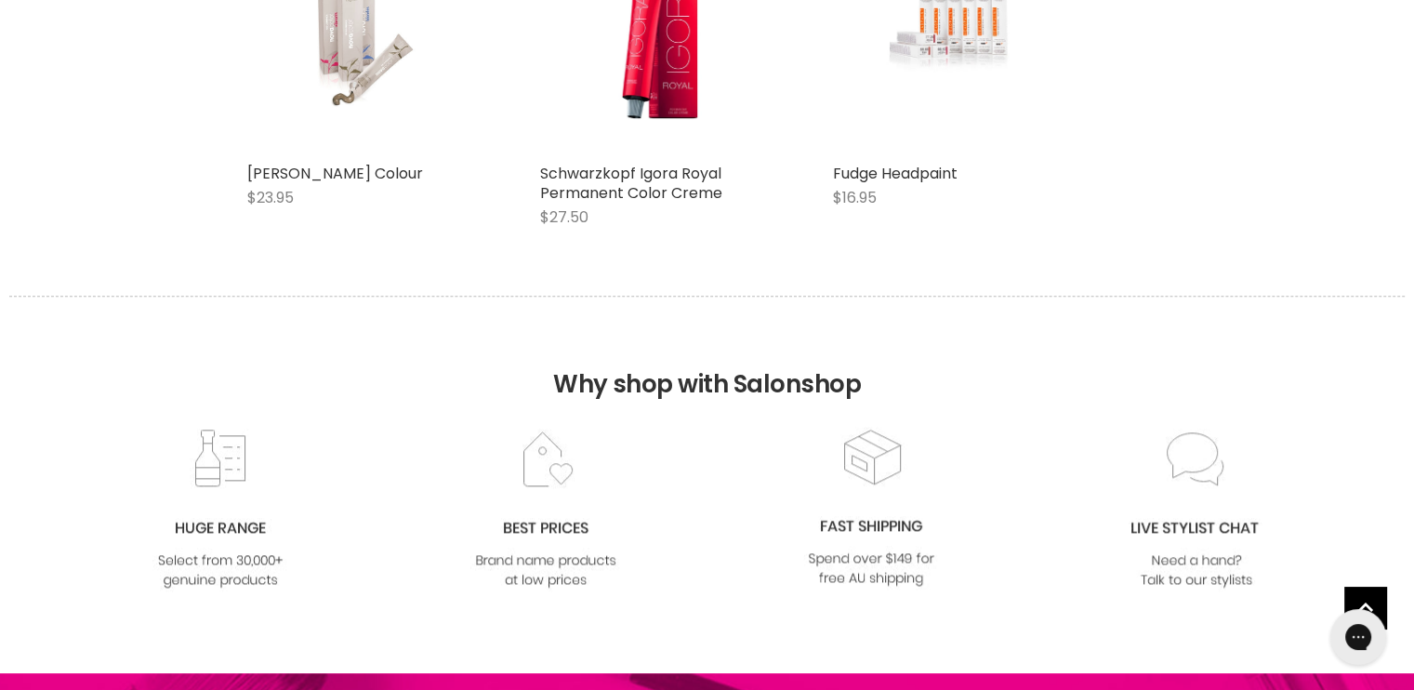
scroll to position [2329, 0]
